Goal: Transaction & Acquisition: Purchase product/service

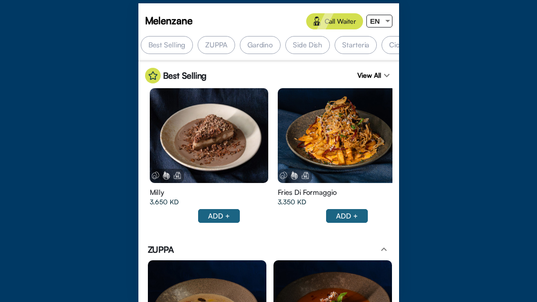
click at [382, 27] on div "EN" at bounding box center [375, 21] width 17 height 12
click at [378, 57] on div "ع" at bounding box center [376, 56] width 18 height 21
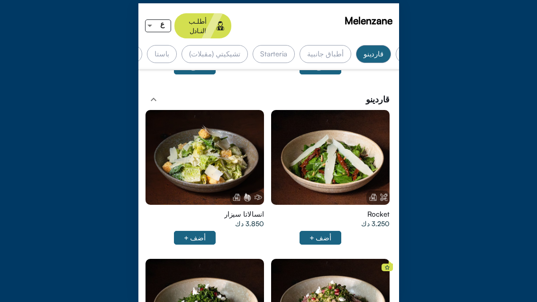
scroll to position [328, 0]
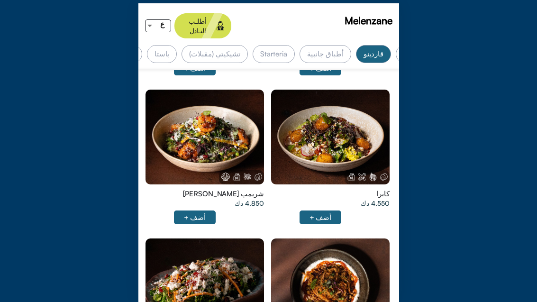
click at [223, 124] on div at bounding box center [204, 137] width 118 height 95
click at [337, 124] on div at bounding box center [330, 137] width 118 height 95
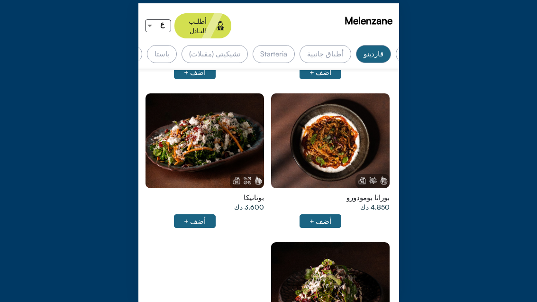
click at [345, 127] on div at bounding box center [330, 140] width 118 height 95
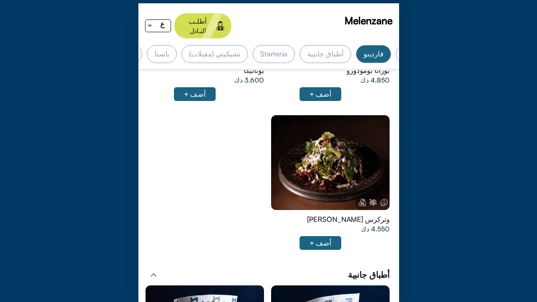
click at [345, 147] on div at bounding box center [330, 162] width 118 height 95
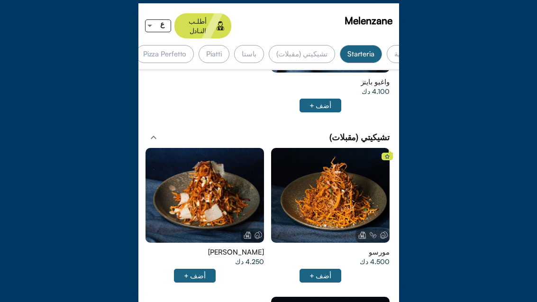
click at [347, 182] on div at bounding box center [330, 195] width 118 height 95
click at [323, 199] on div at bounding box center [330, 195] width 118 height 95
click at [228, 183] on div at bounding box center [204, 195] width 118 height 95
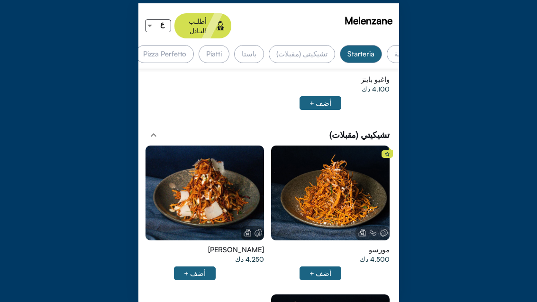
click at [335, 183] on div at bounding box center [330, 192] width 118 height 95
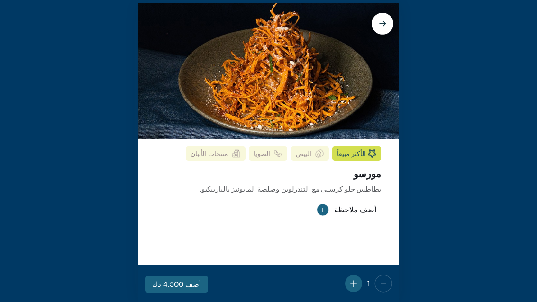
click at [244, 265] on div "1 أضف 4.500 دك" at bounding box center [268, 283] width 261 height 37
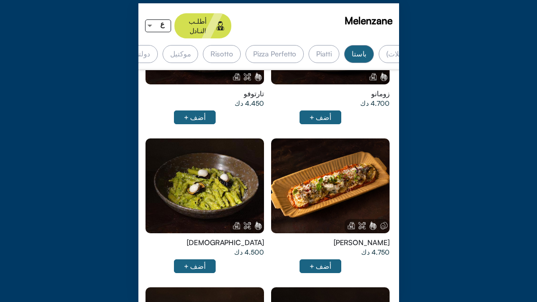
click at [349, 167] on div at bounding box center [330, 185] width 118 height 95
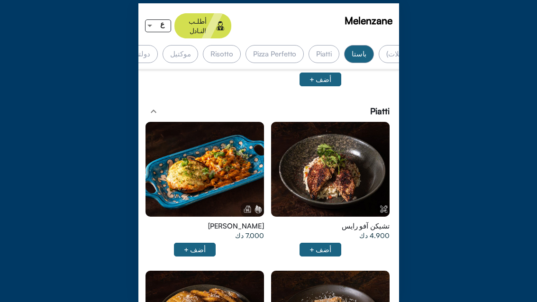
click at [227, 153] on div at bounding box center [204, 169] width 118 height 95
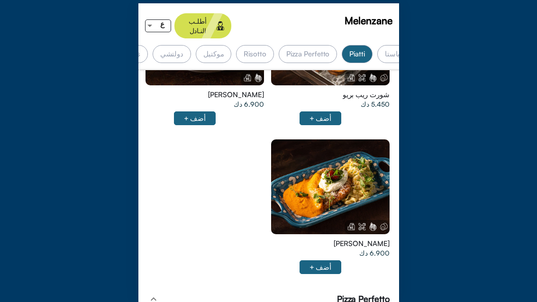
click at [353, 164] on div at bounding box center [330, 186] width 118 height 95
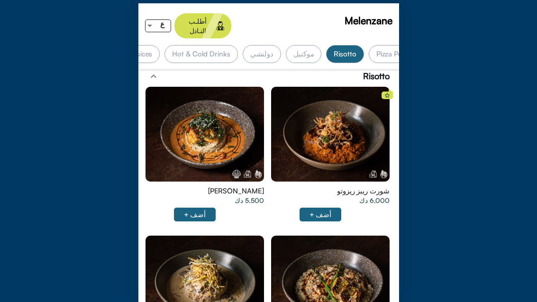
click at [347, 123] on div at bounding box center [330, 134] width 118 height 95
click at [231, 101] on div at bounding box center [204, 134] width 118 height 95
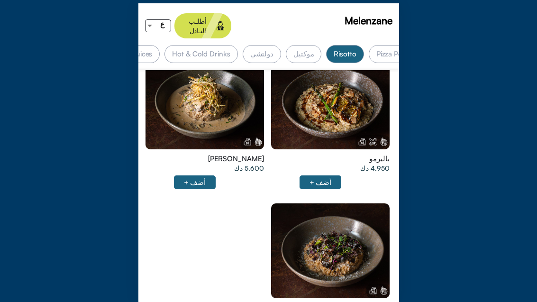
click at [352, 102] on div at bounding box center [330, 101] width 118 height 95
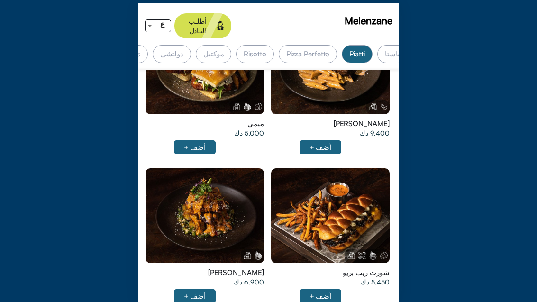
click at [220, 208] on div at bounding box center [204, 215] width 118 height 95
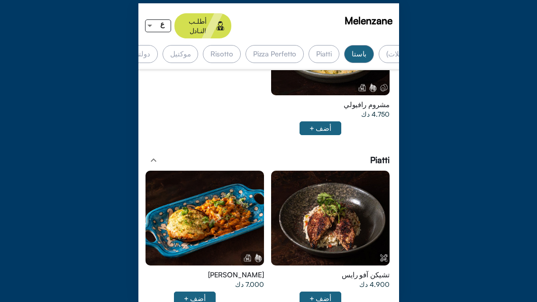
click at [355, 200] on div at bounding box center [330, 218] width 118 height 95
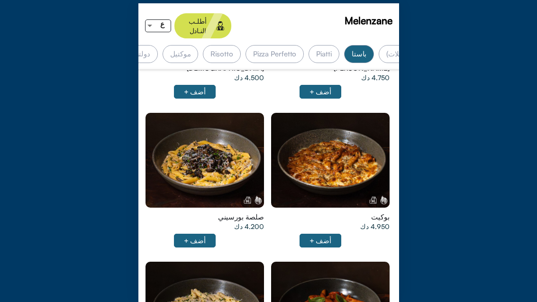
click at [356, 151] on div at bounding box center [330, 160] width 118 height 95
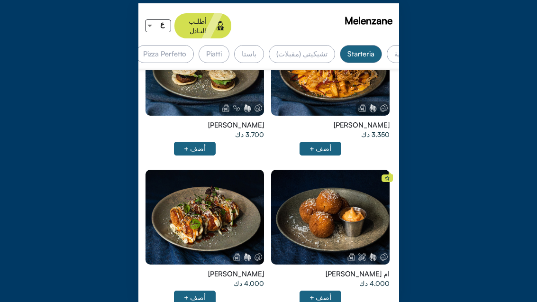
click at [358, 197] on div at bounding box center [330, 217] width 118 height 95
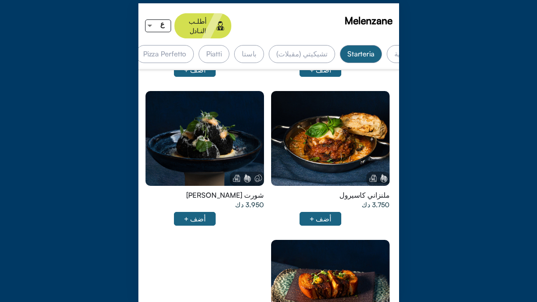
click at [358, 126] on div at bounding box center [330, 138] width 118 height 95
click at [220, 140] on div at bounding box center [204, 138] width 118 height 95
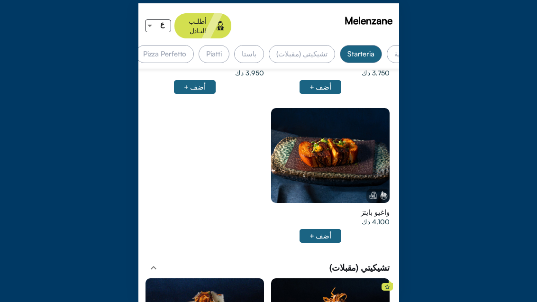
click at [355, 144] on div at bounding box center [330, 155] width 118 height 95
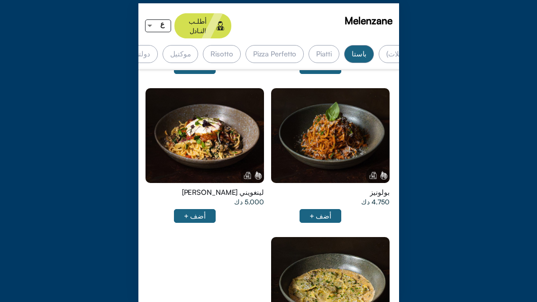
click at [243, 128] on div at bounding box center [204, 135] width 118 height 95
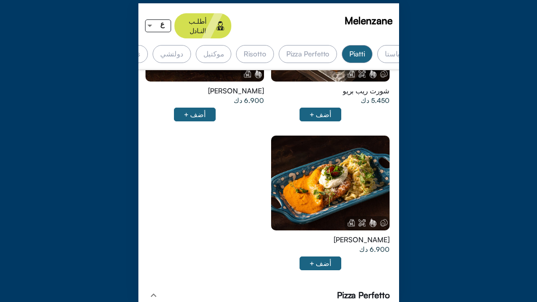
click at [354, 161] on div at bounding box center [330, 183] width 118 height 95
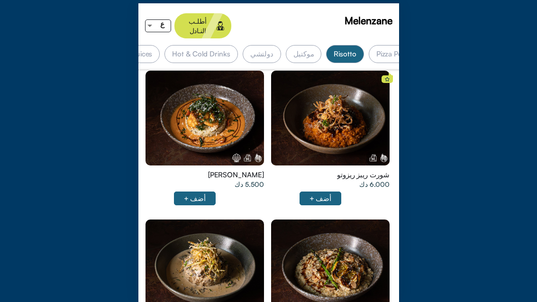
click at [248, 106] on div at bounding box center [204, 118] width 118 height 95
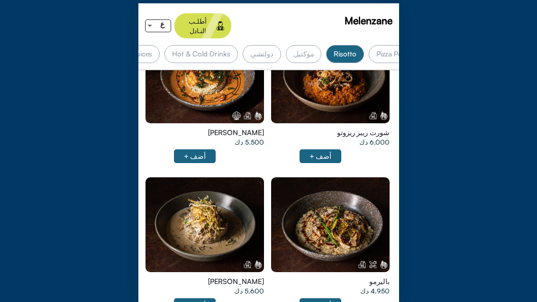
click at [231, 208] on div at bounding box center [204, 224] width 118 height 95
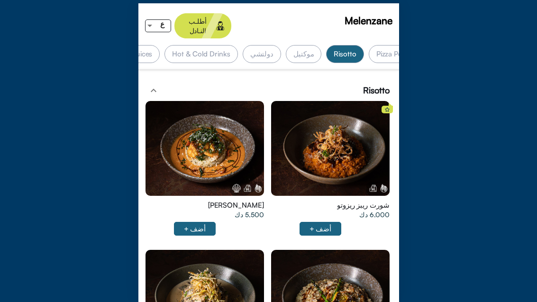
click at [244, 129] on div at bounding box center [204, 148] width 118 height 95
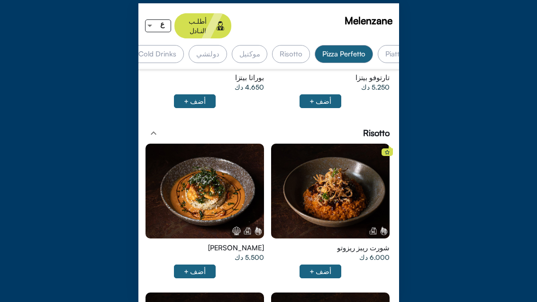
click at [347, 187] on div at bounding box center [330, 191] width 118 height 95
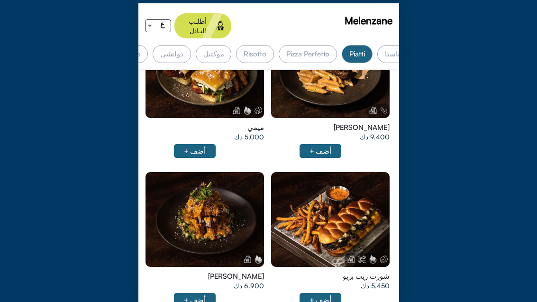
click at [238, 208] on div at bounding box center [204, 219] width 118 height 95
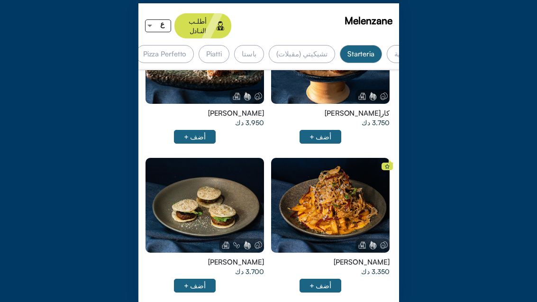
click at [236, 190] on div at bounding box center [204, 205] width 118 height 95
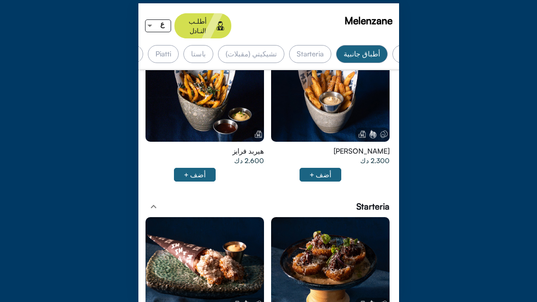
click at [320, 248] on div at bounding box center [330, 264] width 118 height 95
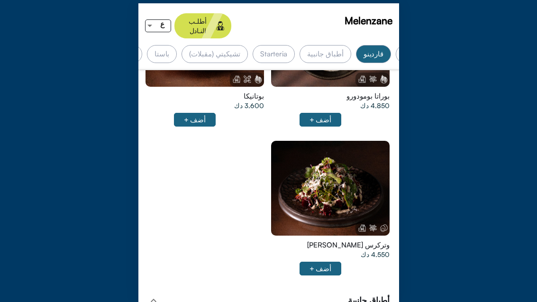
click at [371, 166] on div at bounding box center [330, 188] width 118 height 95
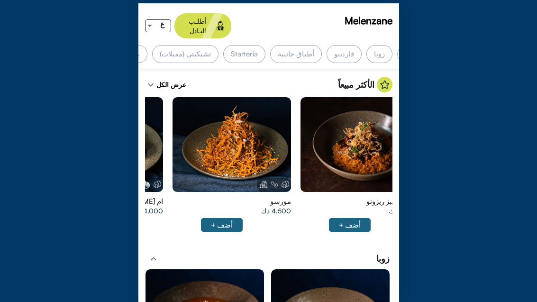
click at [247, 162] on div at bounding box center [231, 144] width 118 height 95
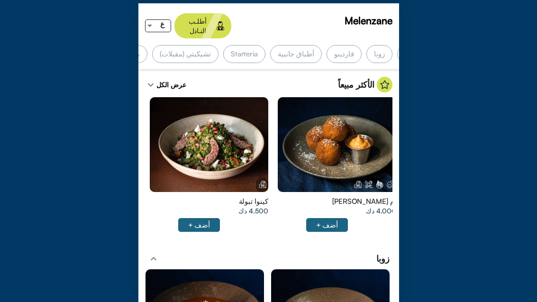
click at [322, 154] on div at bounding box center [337, 144] width 118 height 95
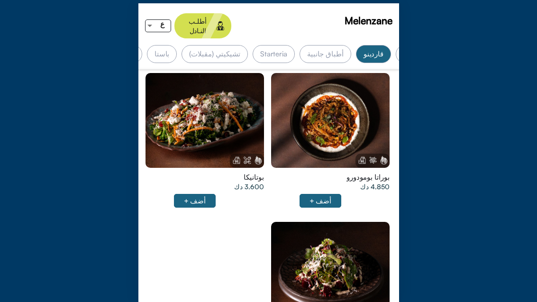
click at [362, 110] on div at bounding box center [330, 120] width 118 height 95
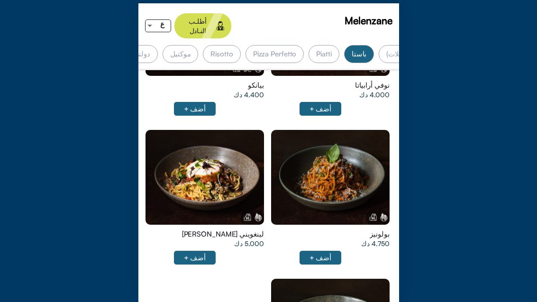
click at [238, 163] on div at bounding box center [204, 177] width 118 height 95
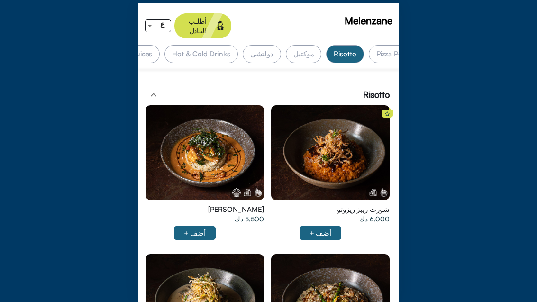
click at [244, 140] on div at bounding box center [204, 152] width 118 height 95
click at [350, 139] on div at bounding box center [330, 152] width 118 height 95
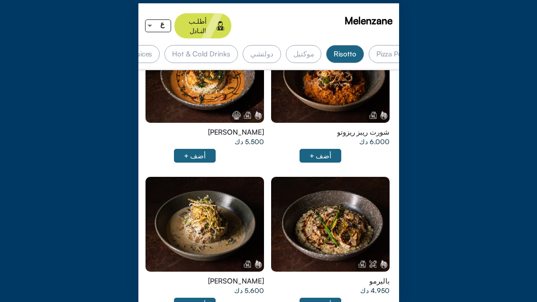
click at [346, 195] on div at bounding box center [330, 224] width 118 height 95
click at [239, 206] on div at bounding box center [204, 224] width 118 height 95
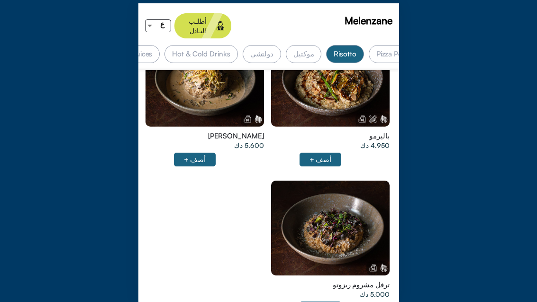
click at [346, 205] on div at bounding box center [330, 228] width 118 height 95
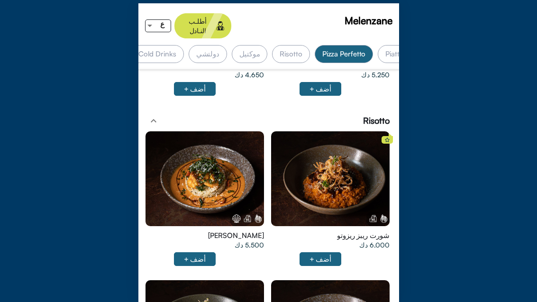
click at [239, 173] on div at bounding box center [204, 178] width 118 height 95
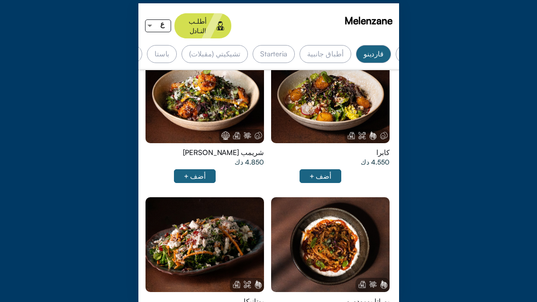
click at [203, 94] on div at bounding box center [204, 95] width 118 height 95
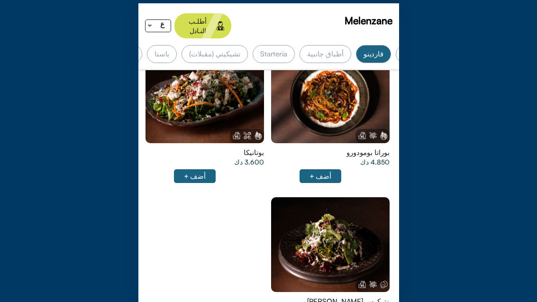
scroll to position [0, -77]
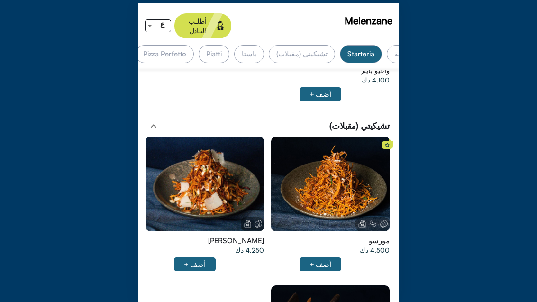
click at [325, 182] on div at bounding box center [330, 183] width 118 height 95
